Goal: Navigation & Orientation: Find specific page/section

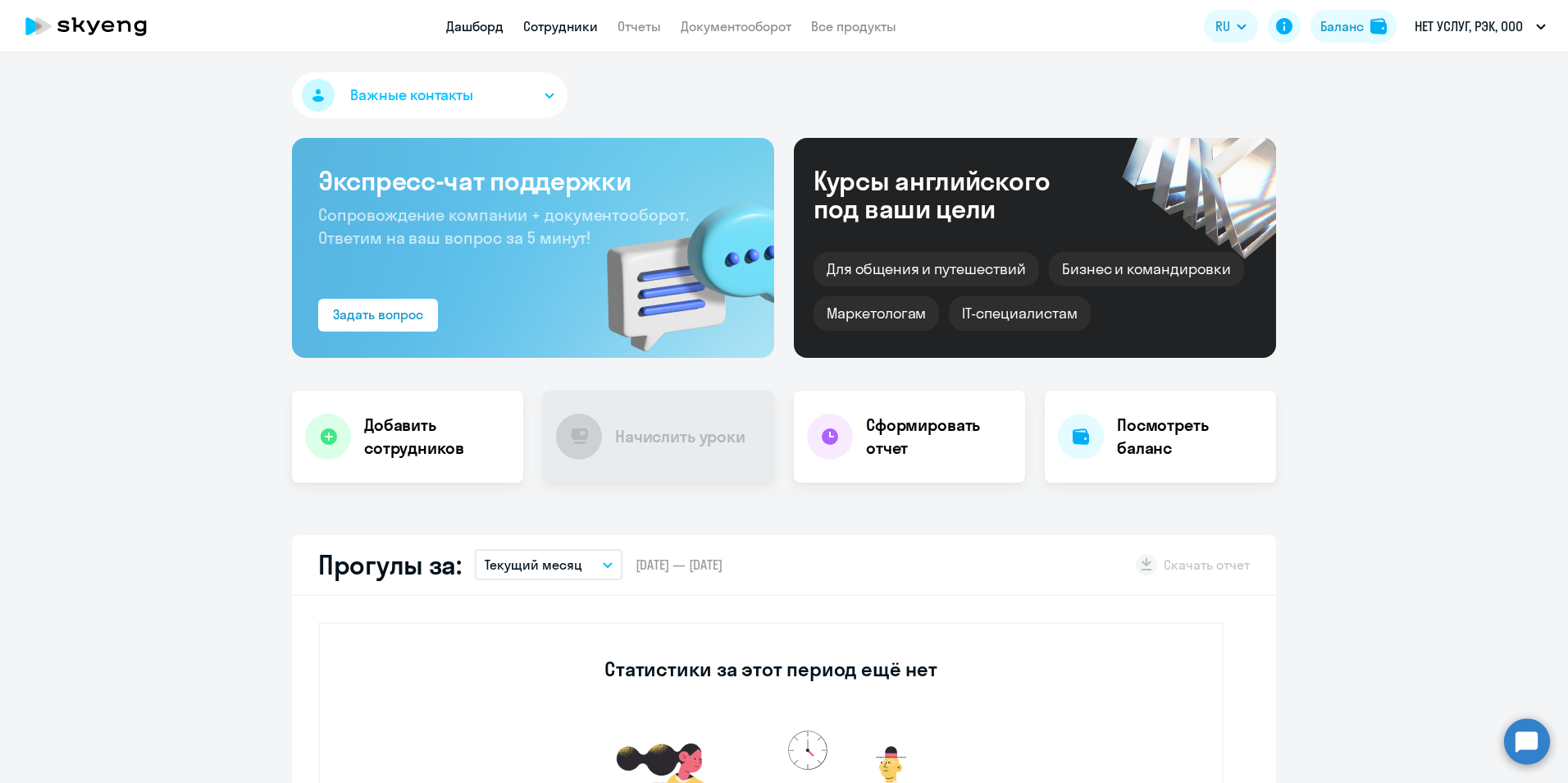
drag, startPoint x: 0, startPoint y: 0, endPoint x: 550, endPoint y: 28, distance: 550.7
click at [550, 28] on link "Сотрудники" at bounding box center [560, 26] width 74 height 17
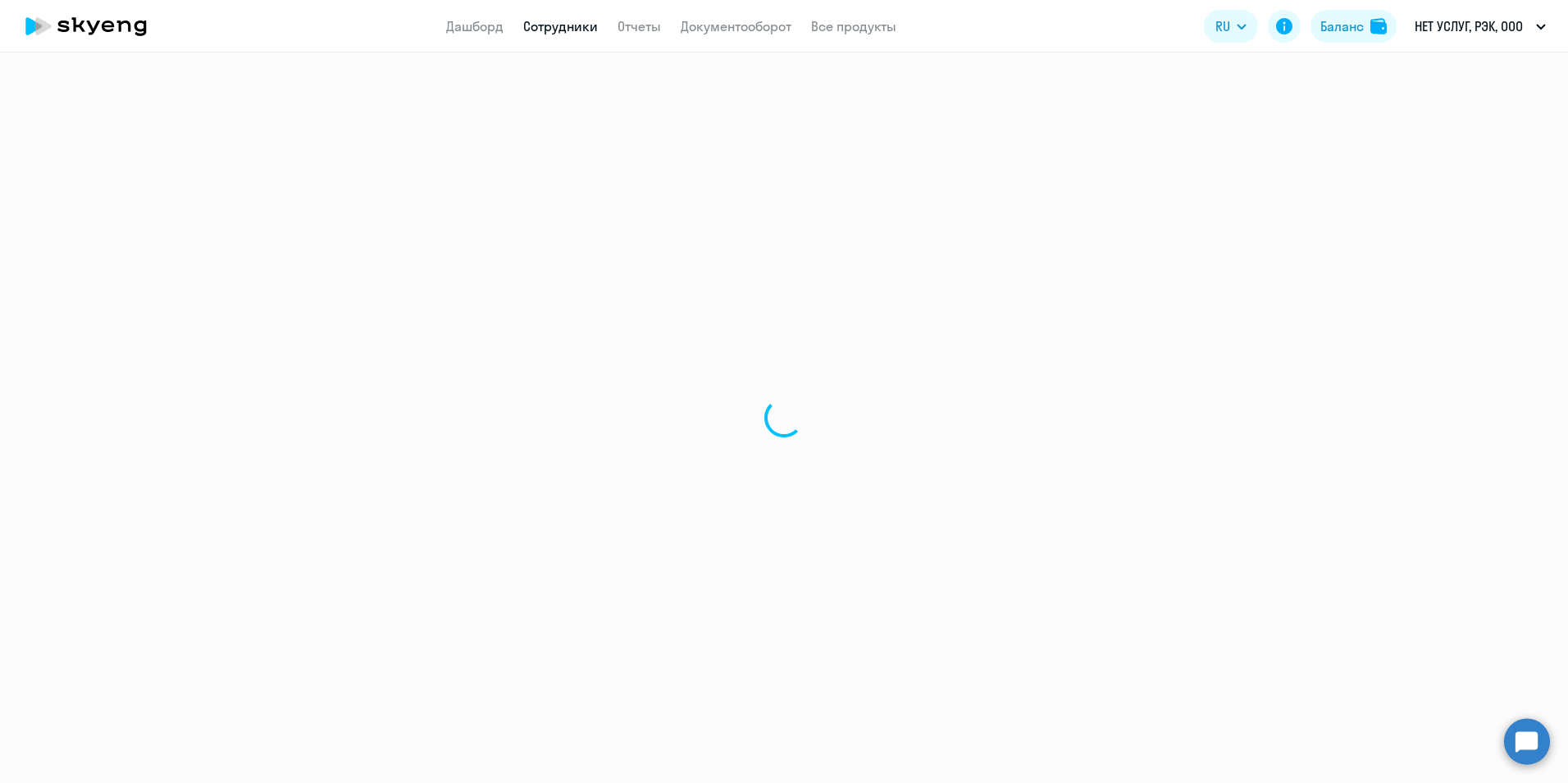
select select "30"
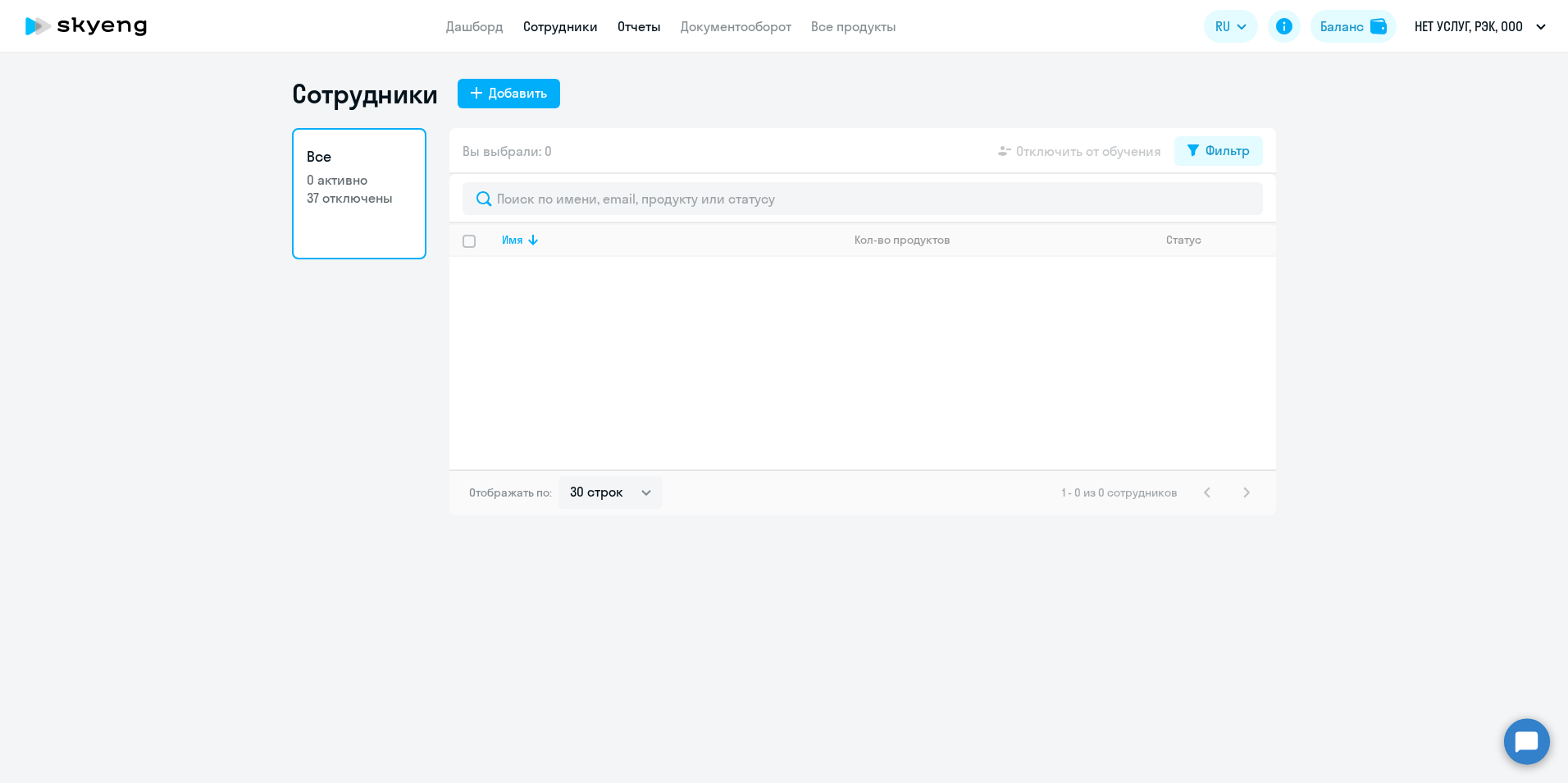
click at [642, 33] on link "Отчеты" at bounding box center [639, 26] width 43 height 17
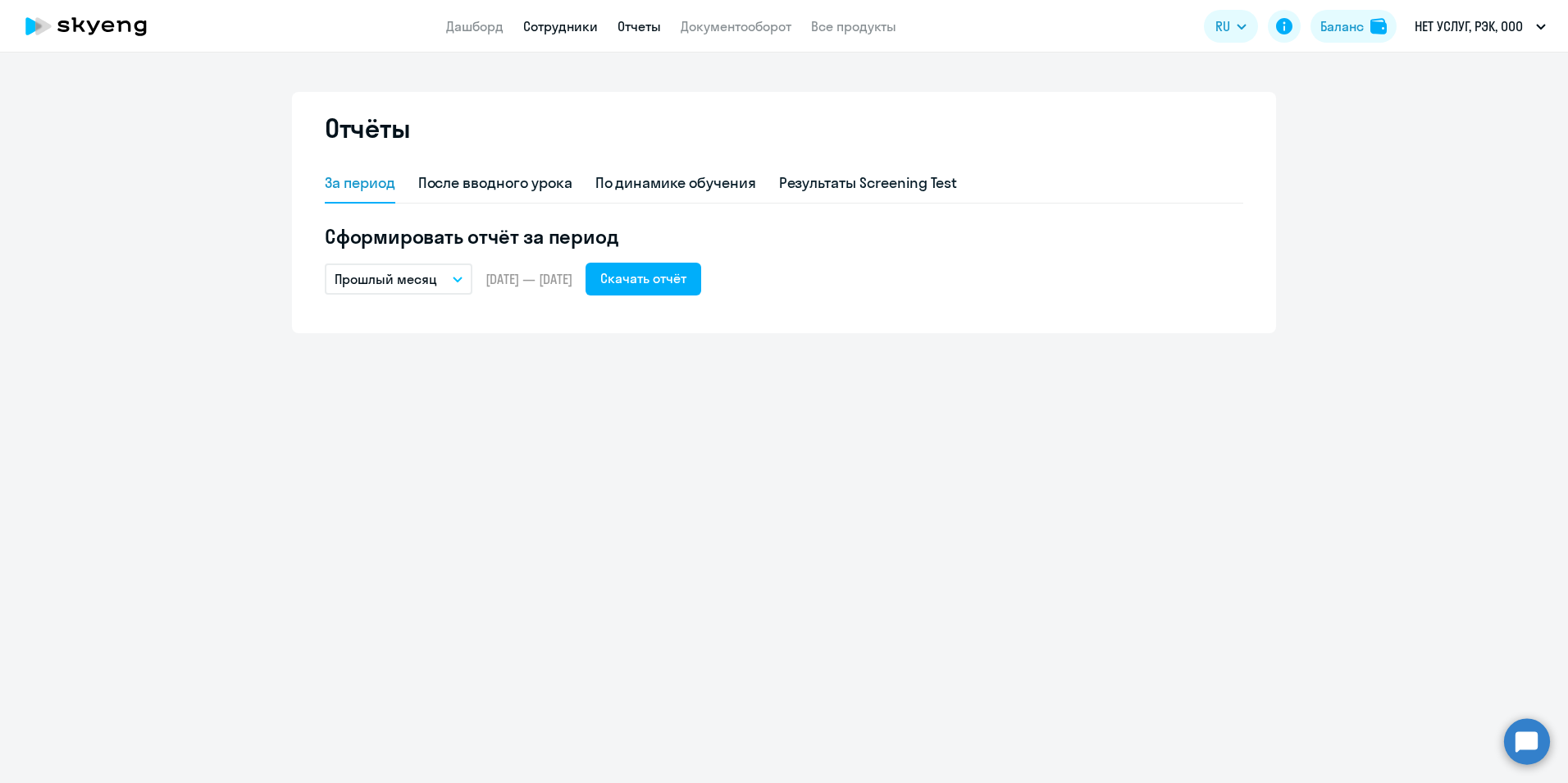
click at [573, 25] on link "Сотрудники" at bounding box center [560, 26] width 74 height 17
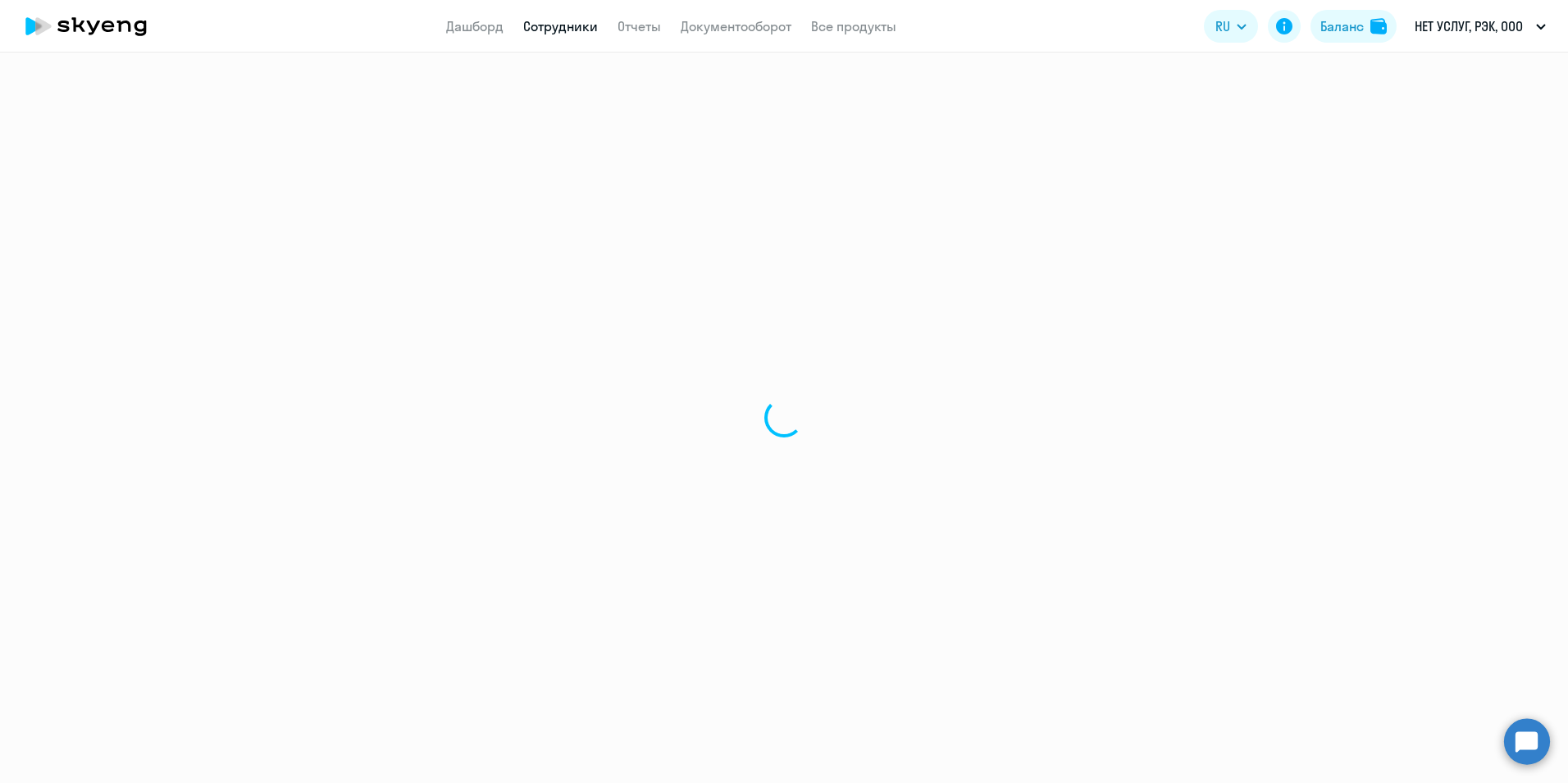
select select "30"
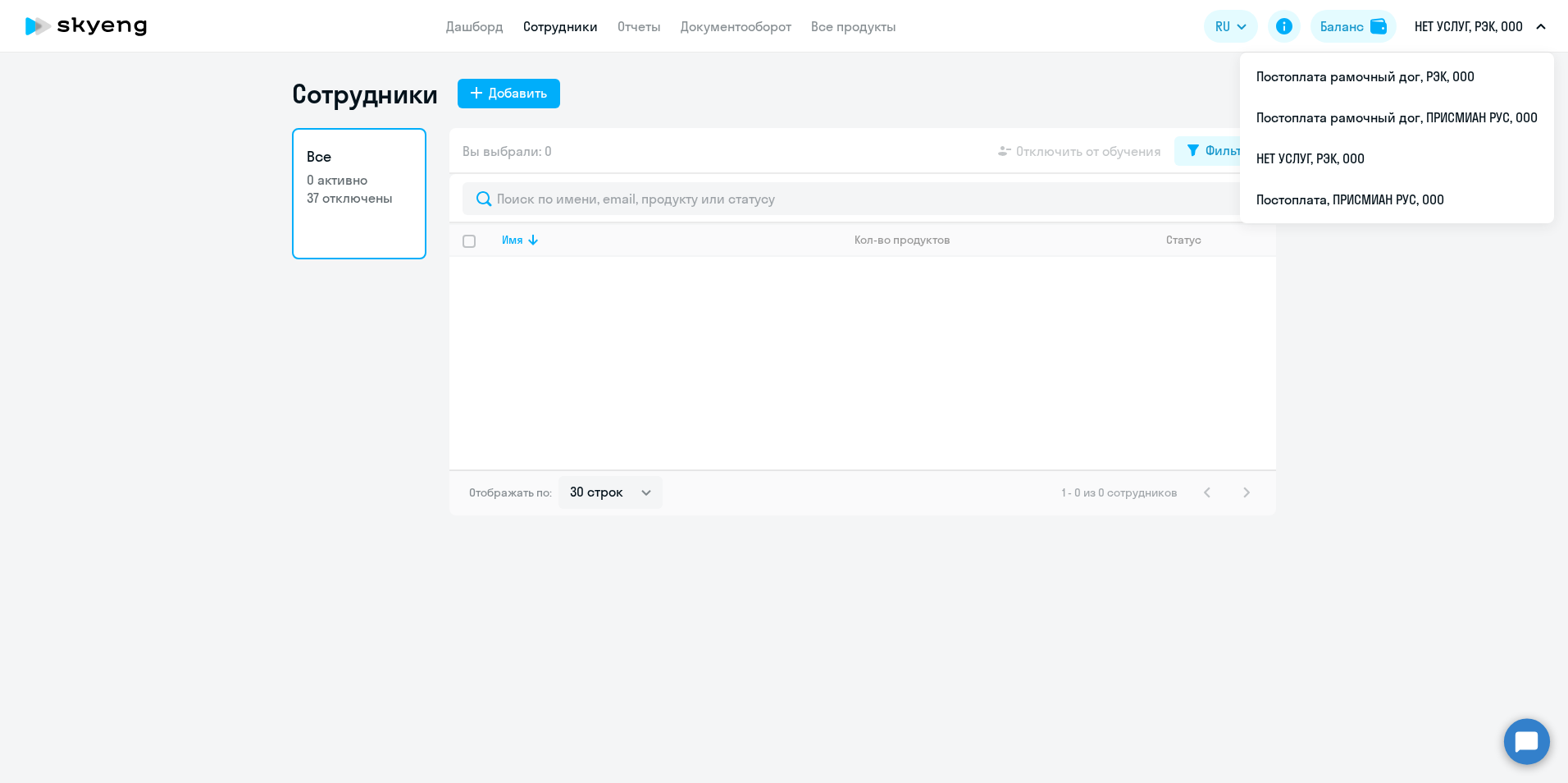
click at [1535, 24] on button "НЕТ УСЛУГ, РЭК, ООО" at bounding box center [1480, 26] width 148 height 39
click at [1350, 71] on li "Постоплата рамочный дог, РЭК, ООО" at bounding box center [1397, 76] width 314 height 41
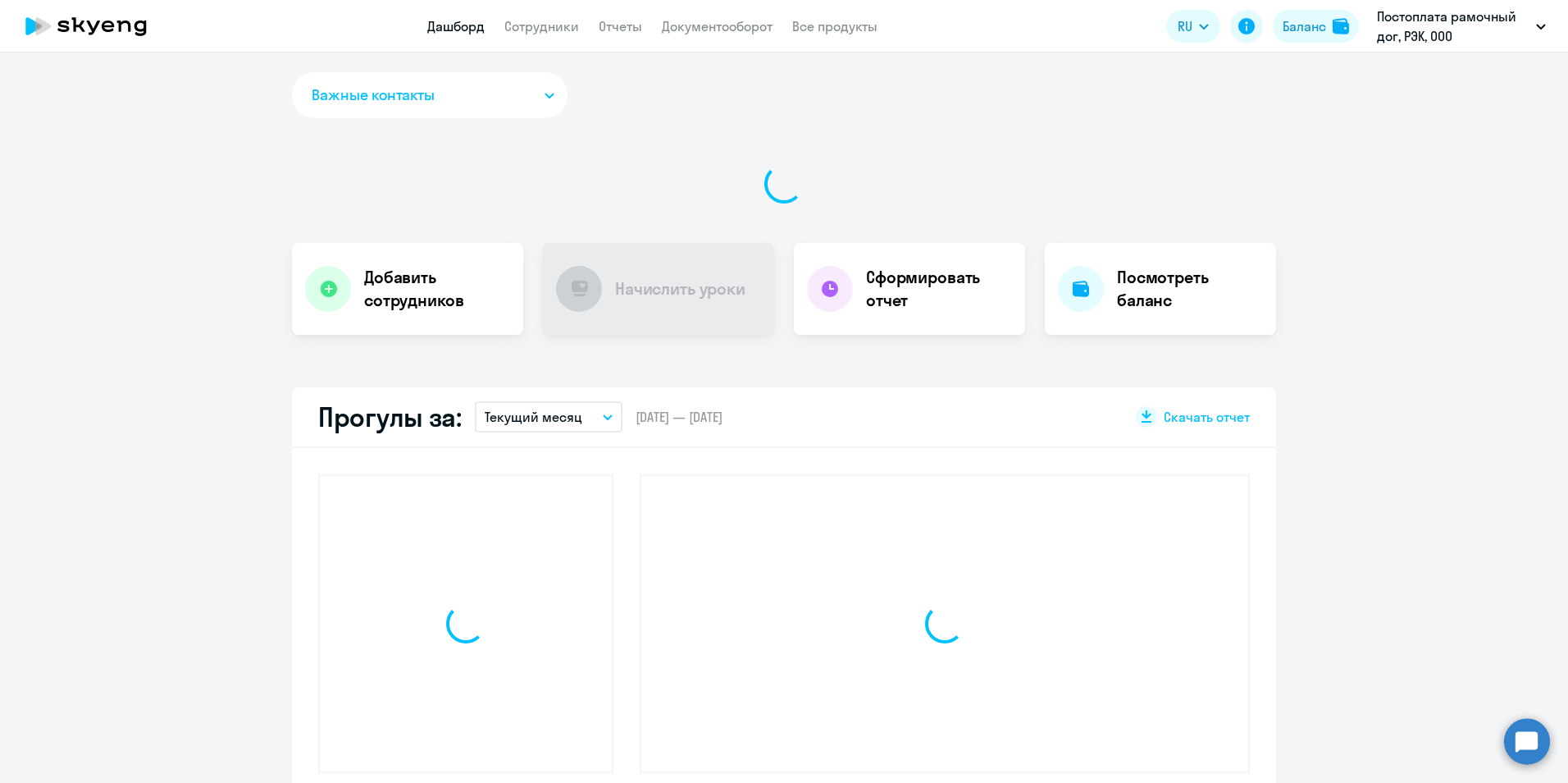
select select "30"
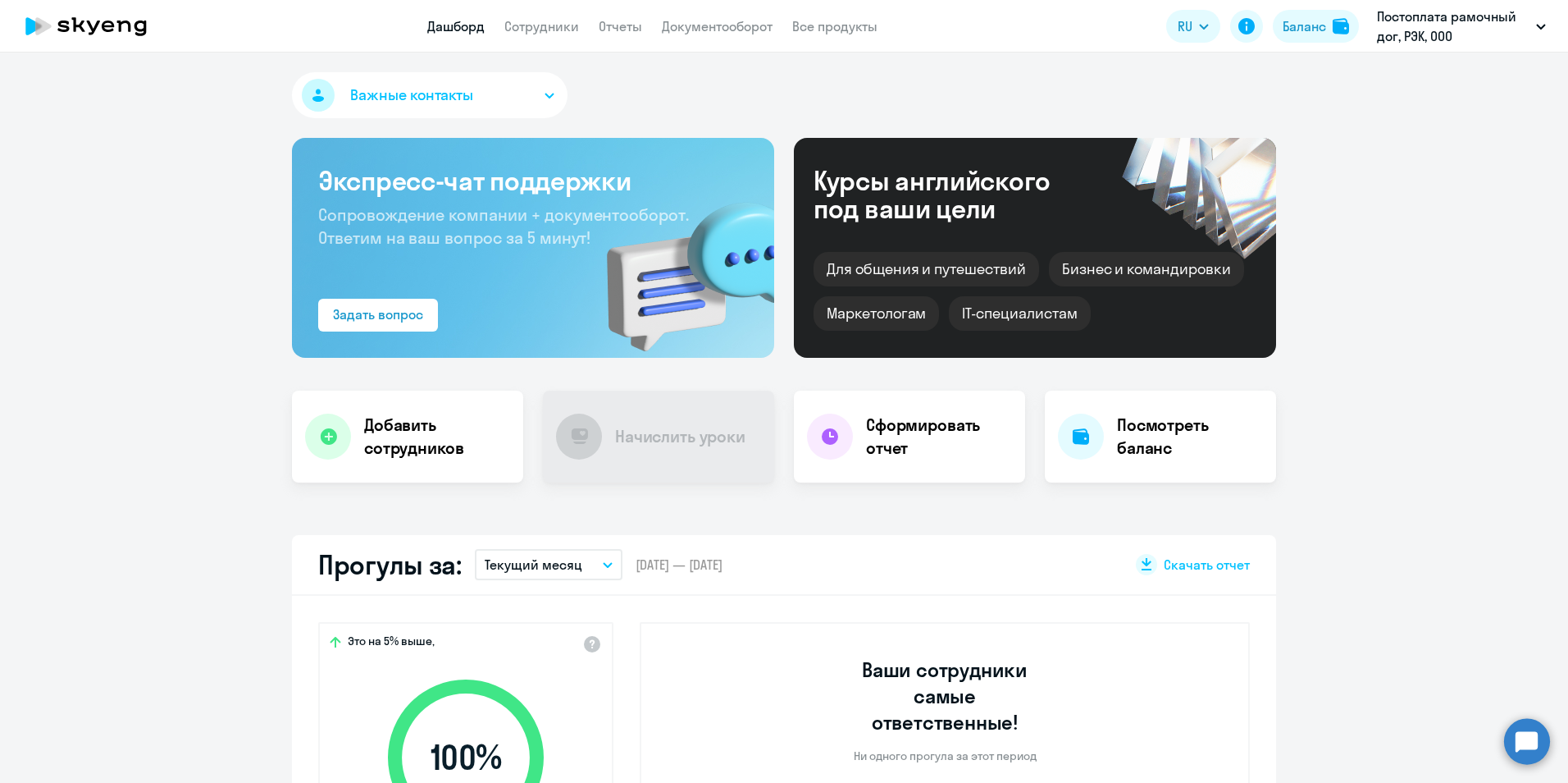
click at [610, 25] on link "Отчеты" at bounding box center [620, 26] width 43 height 17
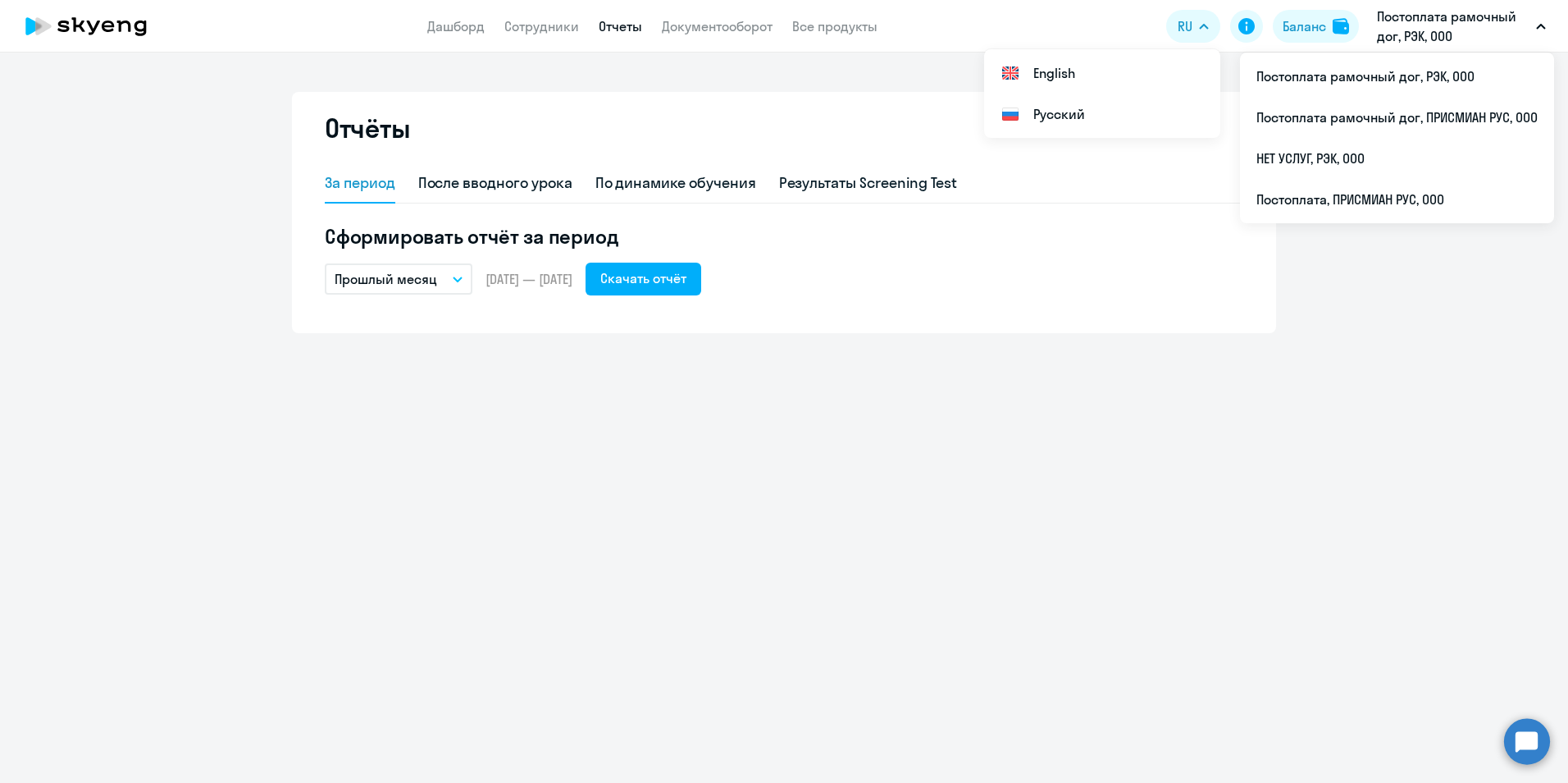
click at [59, 18] on icon at bounding box center [86, 26] width 144 height 41
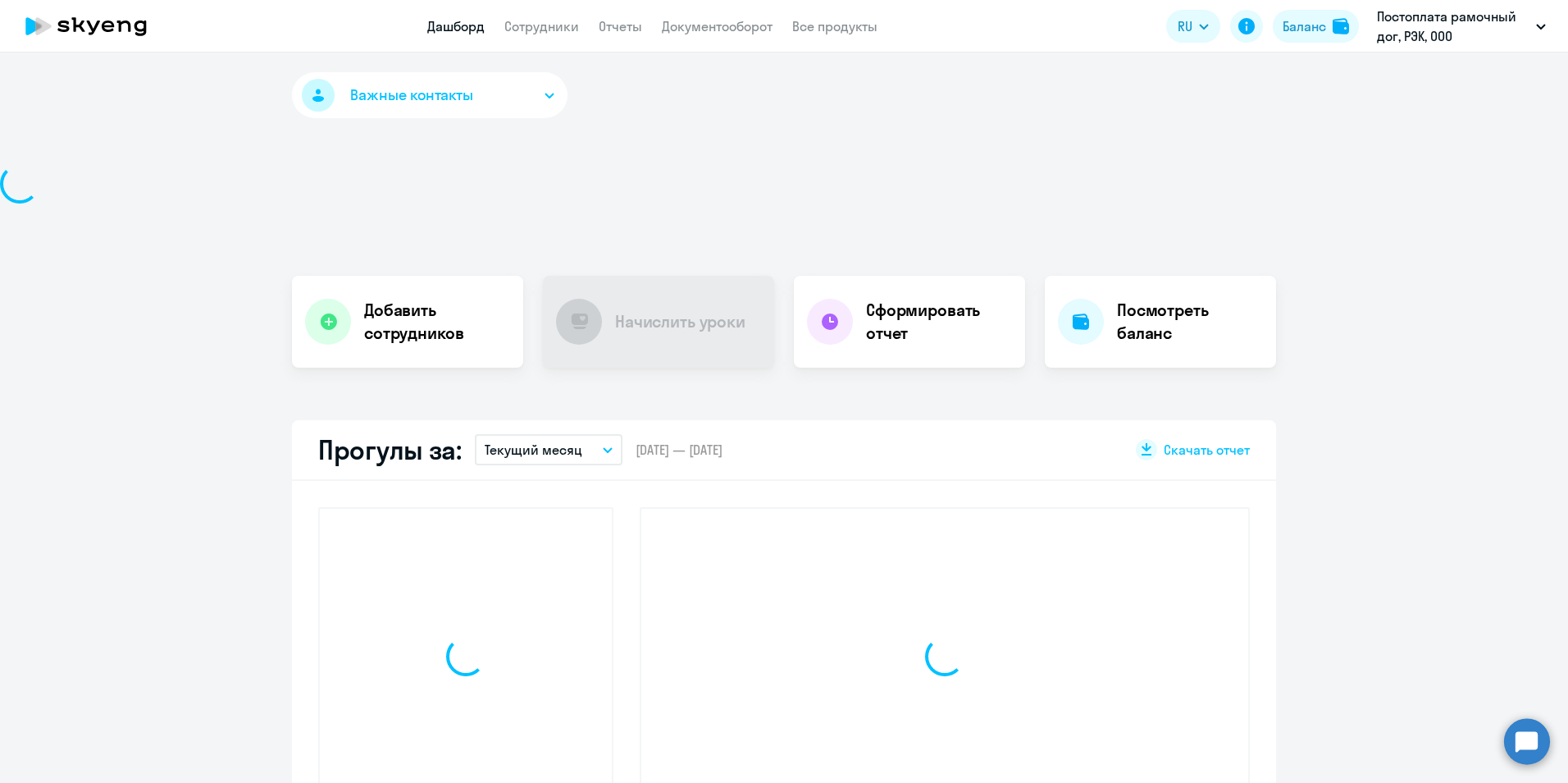
select select "30"
